Goal: Information Seeking & Learning: Learn about a topic

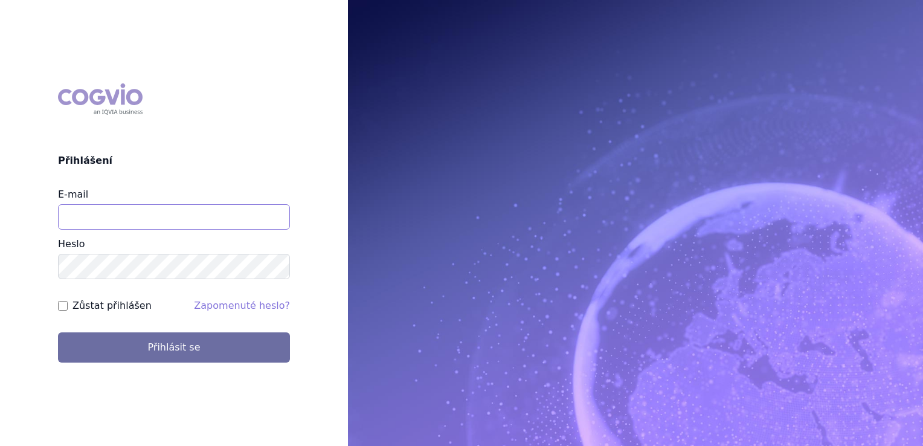
click at [87, 221] on input "E-mail" at bounding box center [174, 216] width 232 height 25
type input "klara.koubkova.ext@boehringer-ingelheim.com"
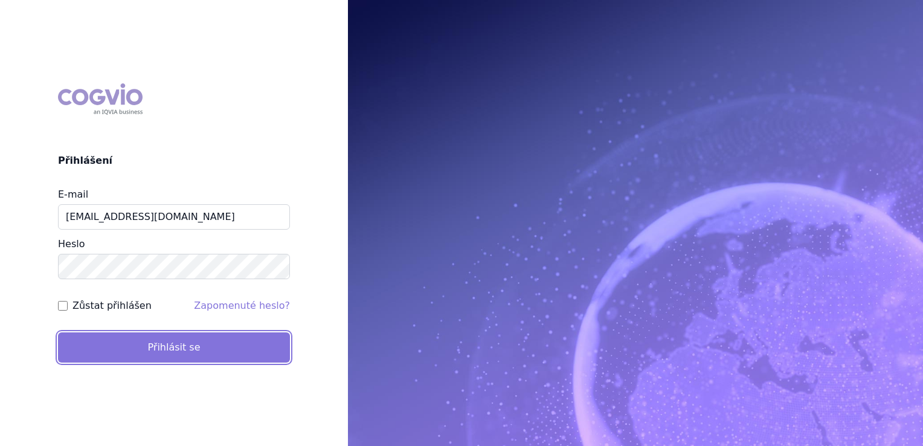
click at [131, 357] on button "Přihlásit se" at bounding box center [174, 347] width 232 height 30
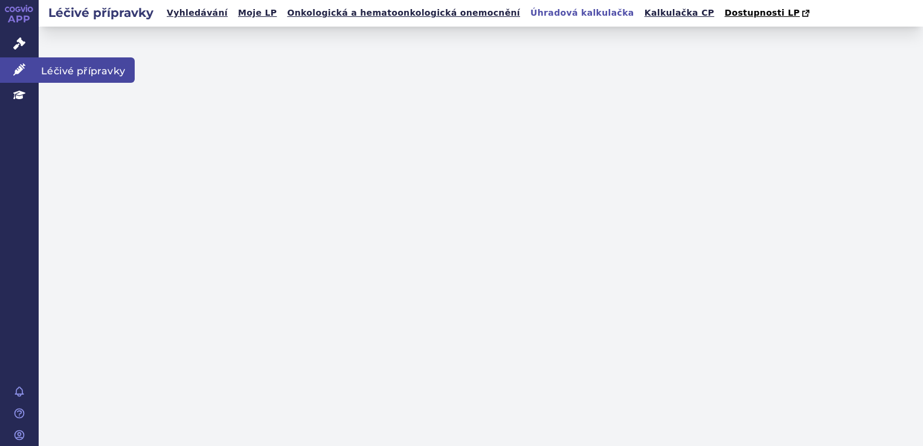
click at [22, 72] on icon at bounding box center [19, 69] width 12 height 12
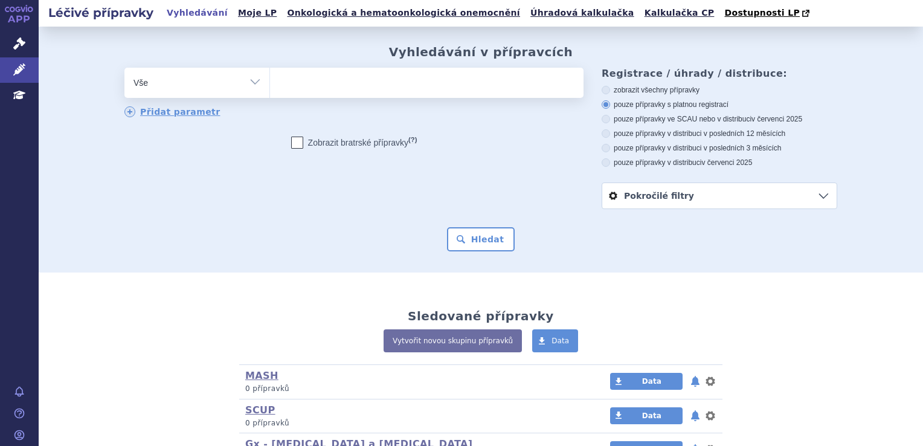
click at [328, 89] on ul at bounding box center [427, 80] width 314 height 25
click at [270, 89] on select at bounding box center [270, 82] width 1 height 30
click at [311, 83] on ul at bounding box center [427, 80] width 314 height 25
click at [270, 83] on select at bounding box center [270, 82] width 1 height 30
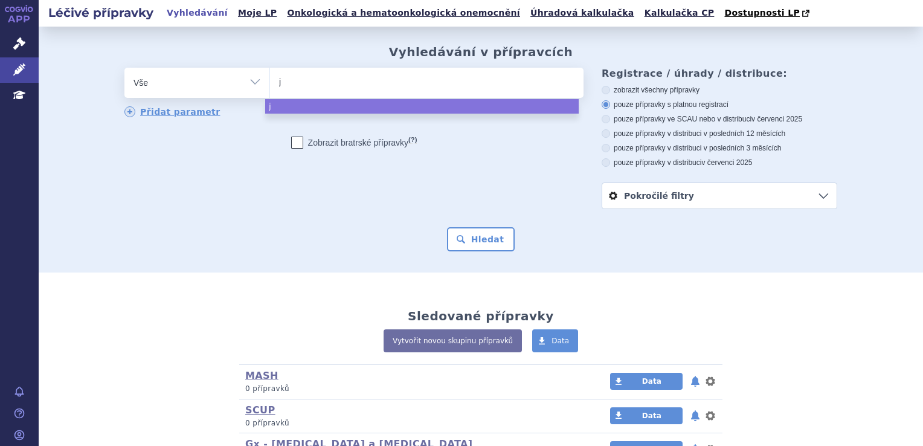
type input "jr"
type input "j"
type input "ja"
type input "jard"
type input "jardia"
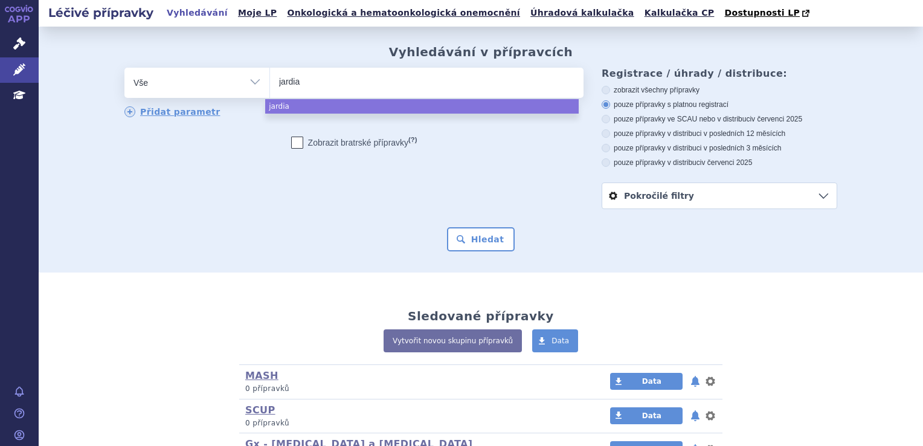
type input "jardian"
type input "jardianc"
type input "[MEDICAL_DATA]"
select select "jardiance"
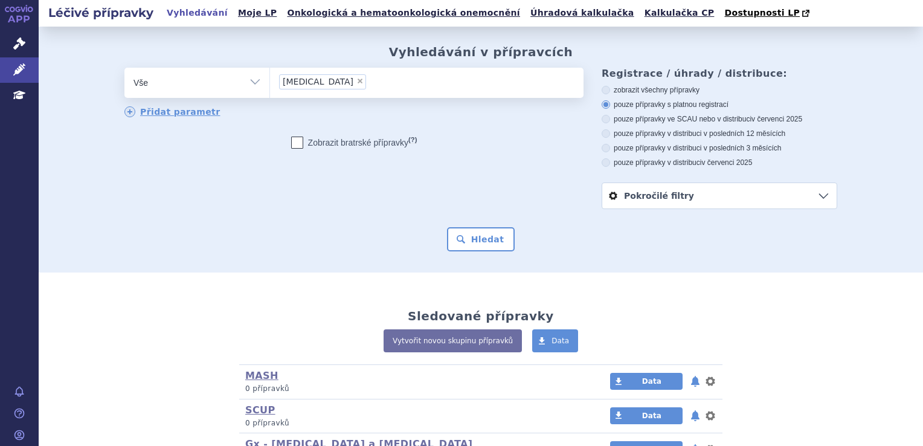
click at [623, 112] on div "zobrazit všechny přípravky pouze přípravky s platnou registrací pouze přípravky…" at bounding box center [720, 126] width 236 height 82
click at [621, 118] on label "pouze přípravky ve SCAU nebo v distribuci v červenci 2025" at bounding box center [720, 119] width 236 height 10
click at [611, 118] on input "pouze přípravky ve SCAU nebo v distribuci v červenci 2025" at bounding box center [607, 121] width 8 height 8
radio input "true"
click at [480, 247] on button "Hledat" at bounding box center [481, 239] width 68 height 24
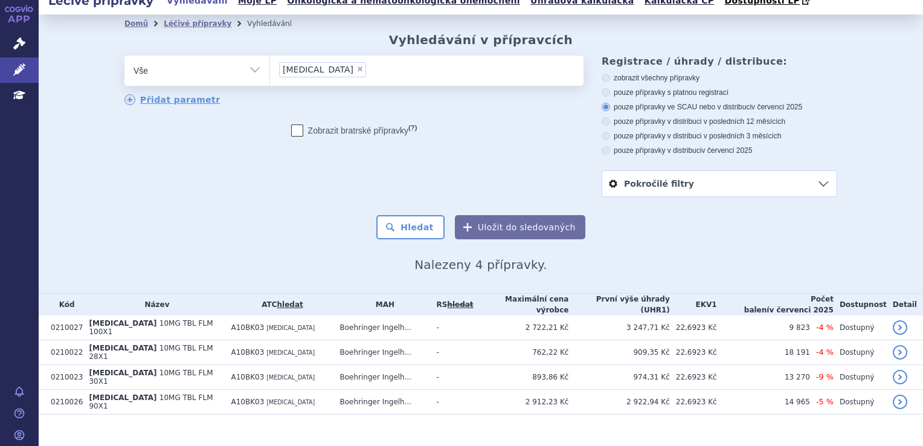
scroll to position [16, 0]
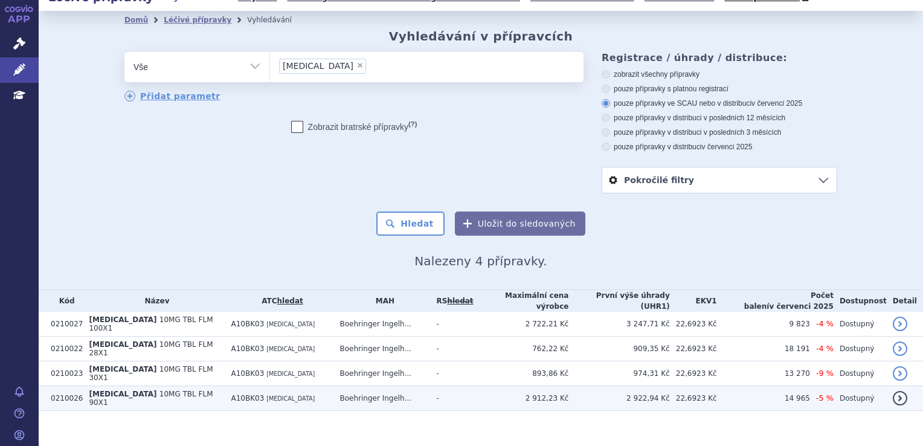
click at [370, 386] on td "Boehringer Ingelh..." at bounding box center [382, 398] width 97 height 25
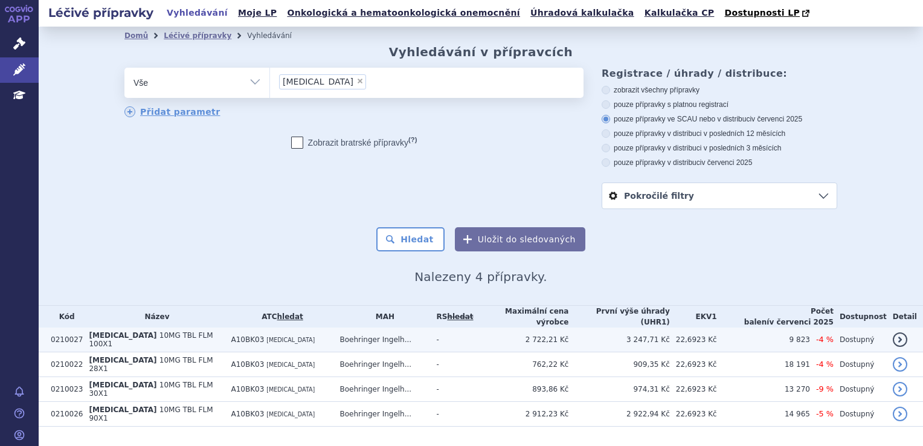
scroll to position [16, 0]
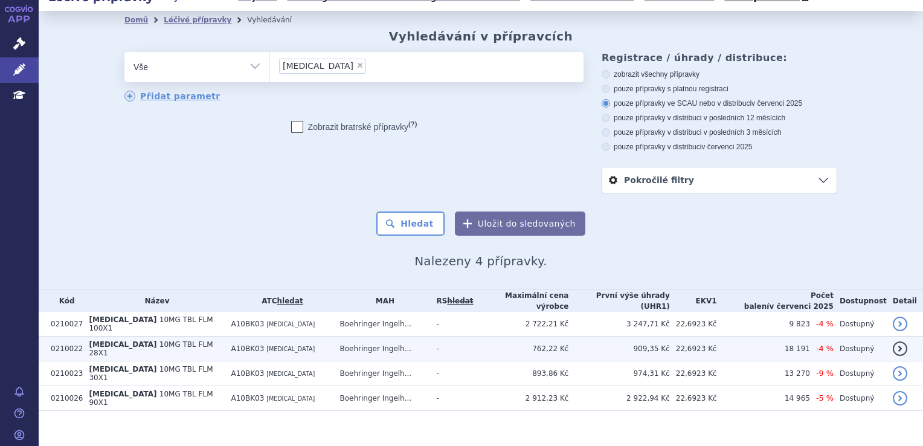
click at [279, 346] on span "[MEDICAL_DATA]" at bounding box center [290, 349] width 48 height 7
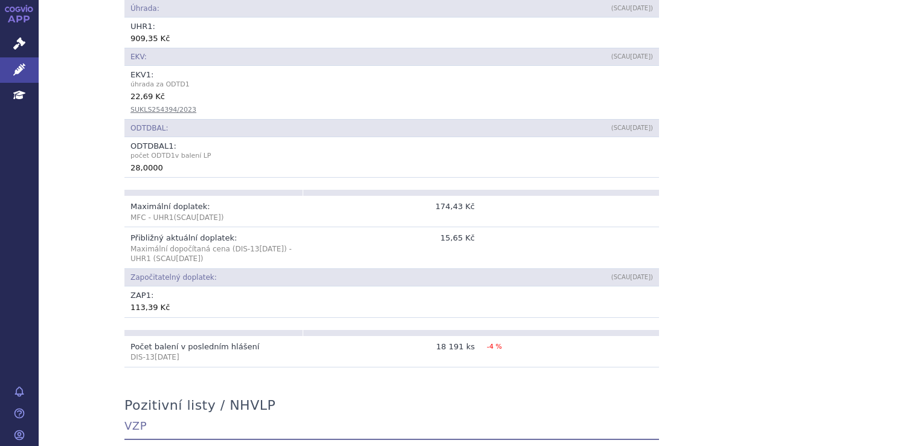
scroll to position [665, 0]
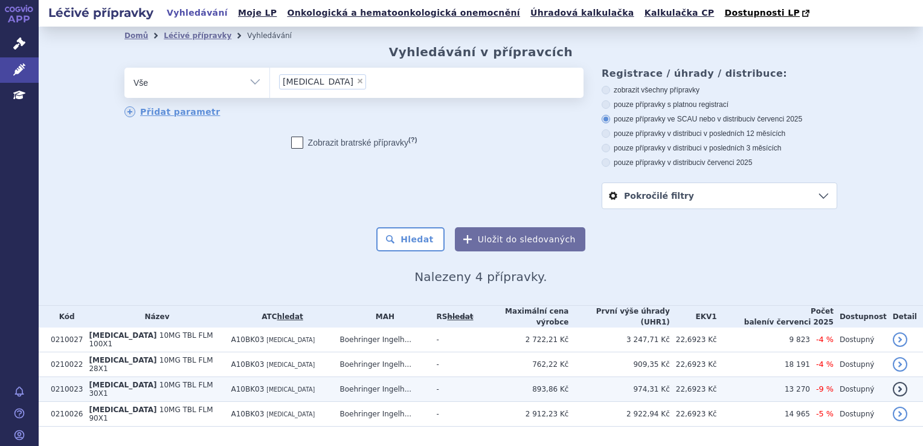
click at [225, 382] on td "A10BK03 EMPAGLIFLOZIN" at bounding box center [279, 389] width 109 height 25
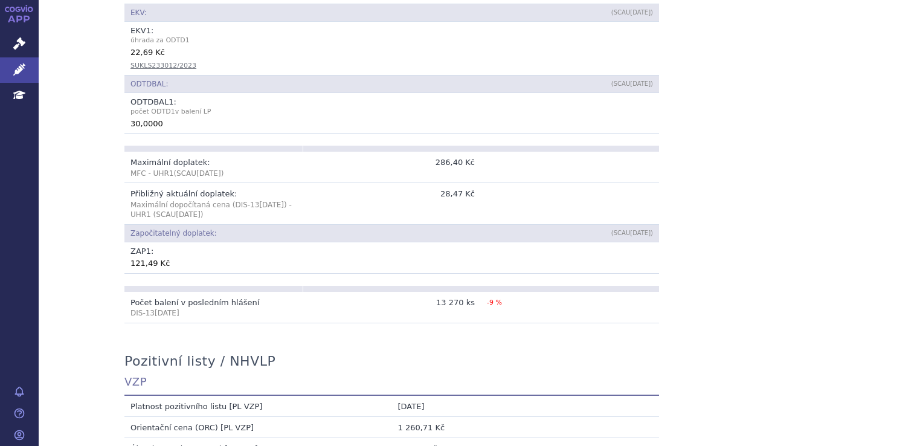
scroll to position [686, 0]
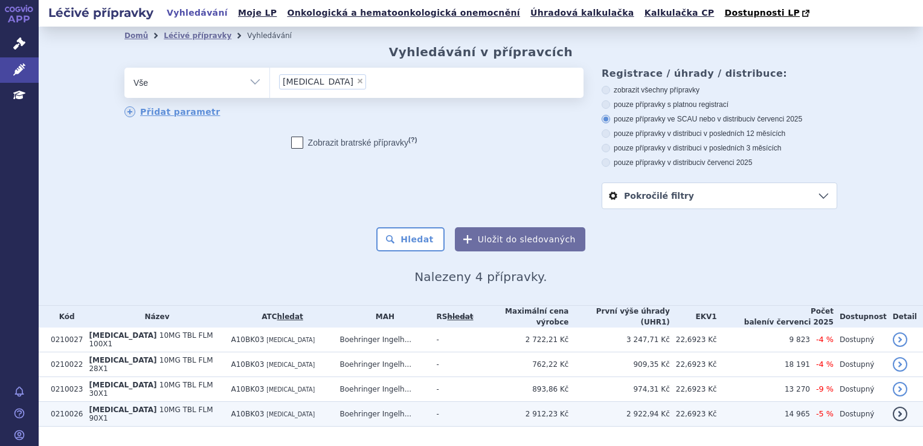
click at [172, 405] on span "10MG TBL FLM 90X1" at bounding box center [151, 413] width 124 height 17
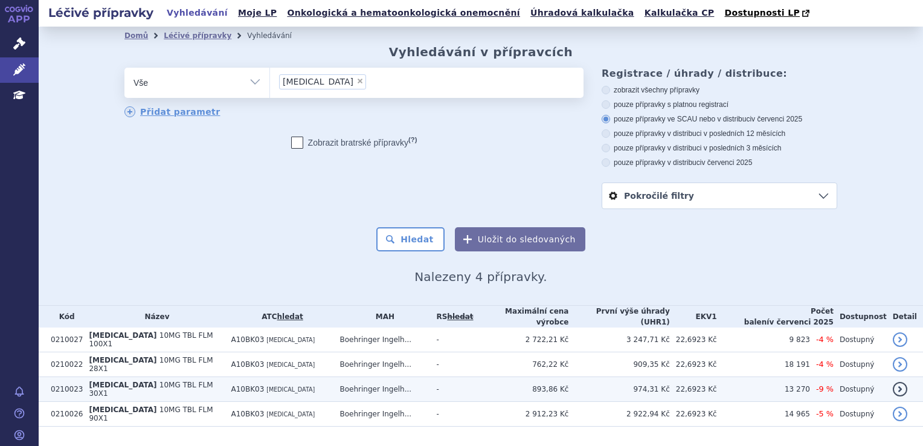
scroll to position [16, 0]
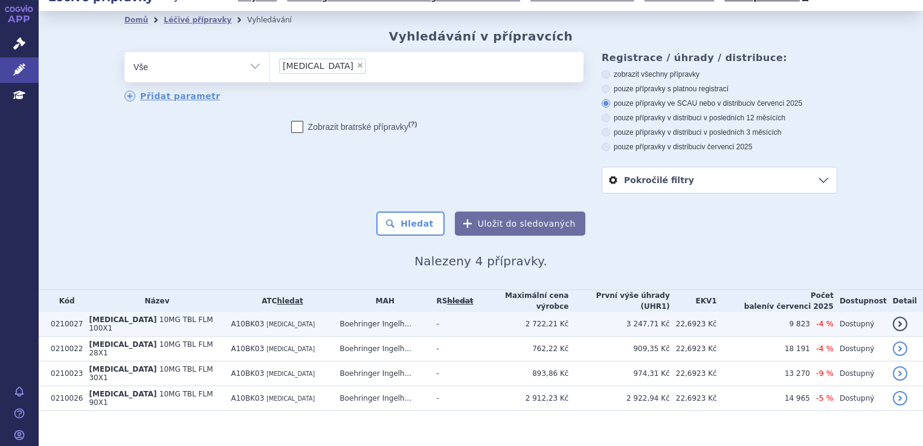
click at [289, 323] on td "A10BK03 [MEDICAL_DATA]" at bounding box center [279, 324] width 109 height 25
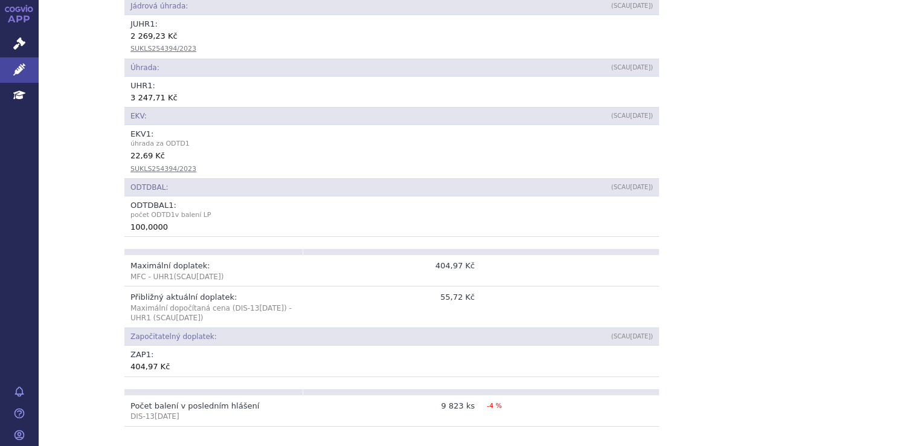
scroll to position [604, 0]
